Goal: Information Seeking & Learning: Learn about a topic

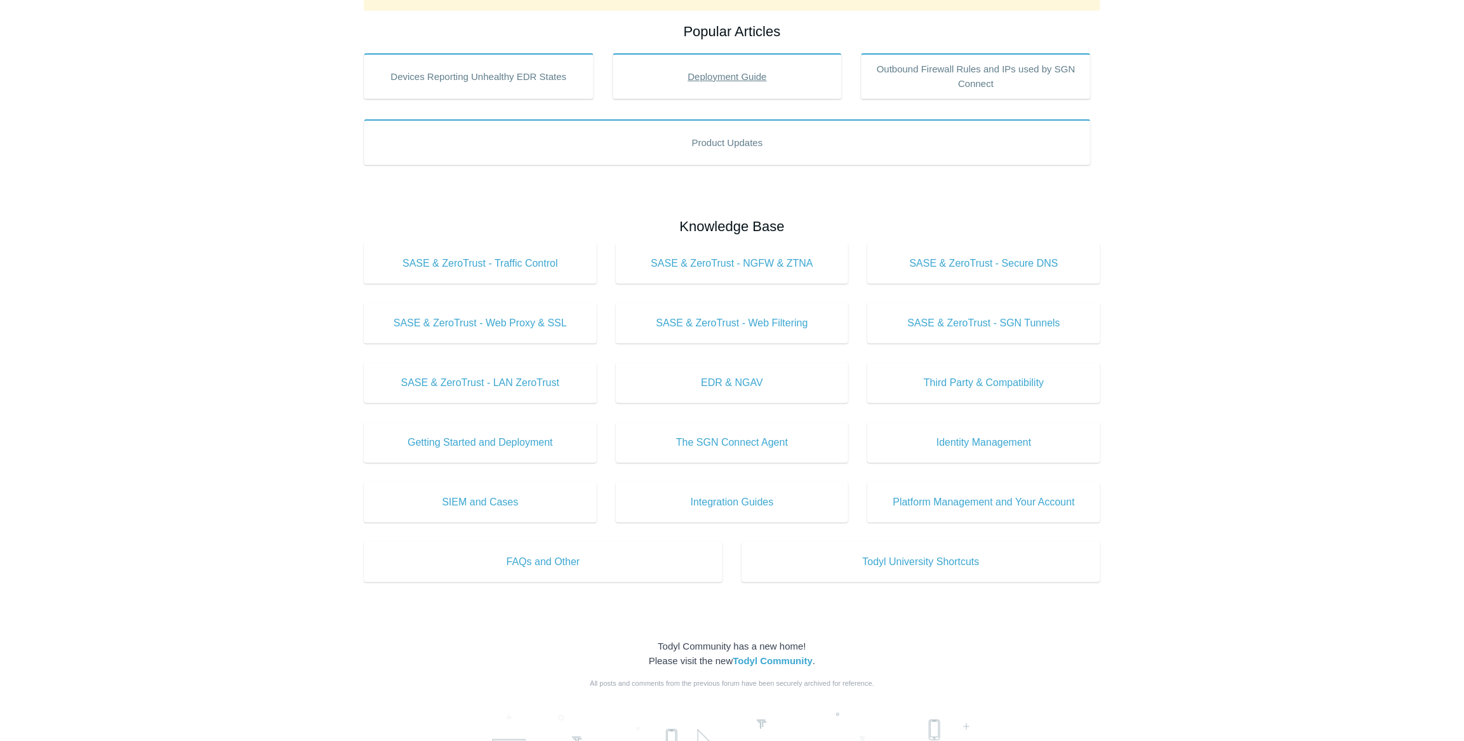
scroll to position [230, 0]
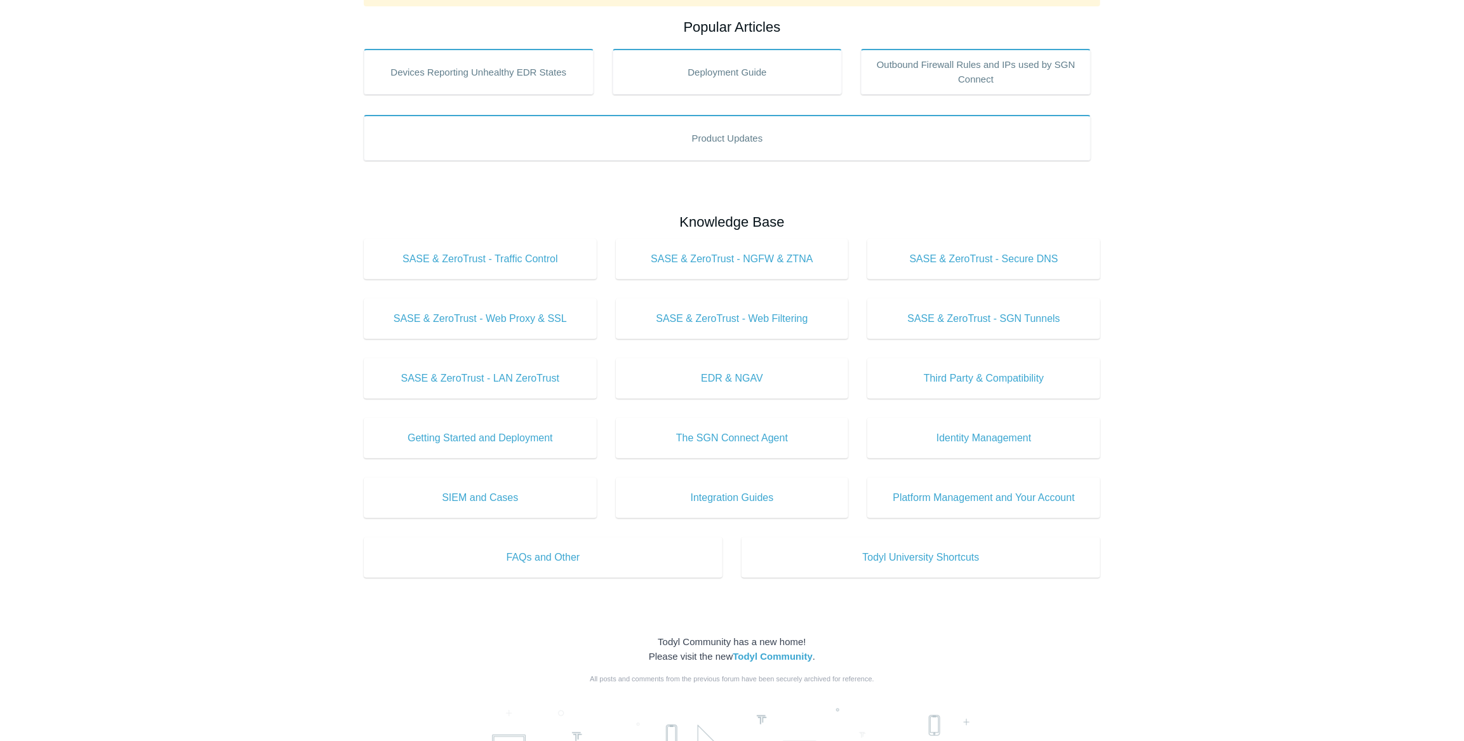
click at [1005, 175] on ul "Devices Reporting Unhealthy EDR States Deployment Guide Outbound Firewall Rules…" at bounding box center [727, 115] width 746 height 132
